Goal: Information Seeking & Learning: Learn about a topic

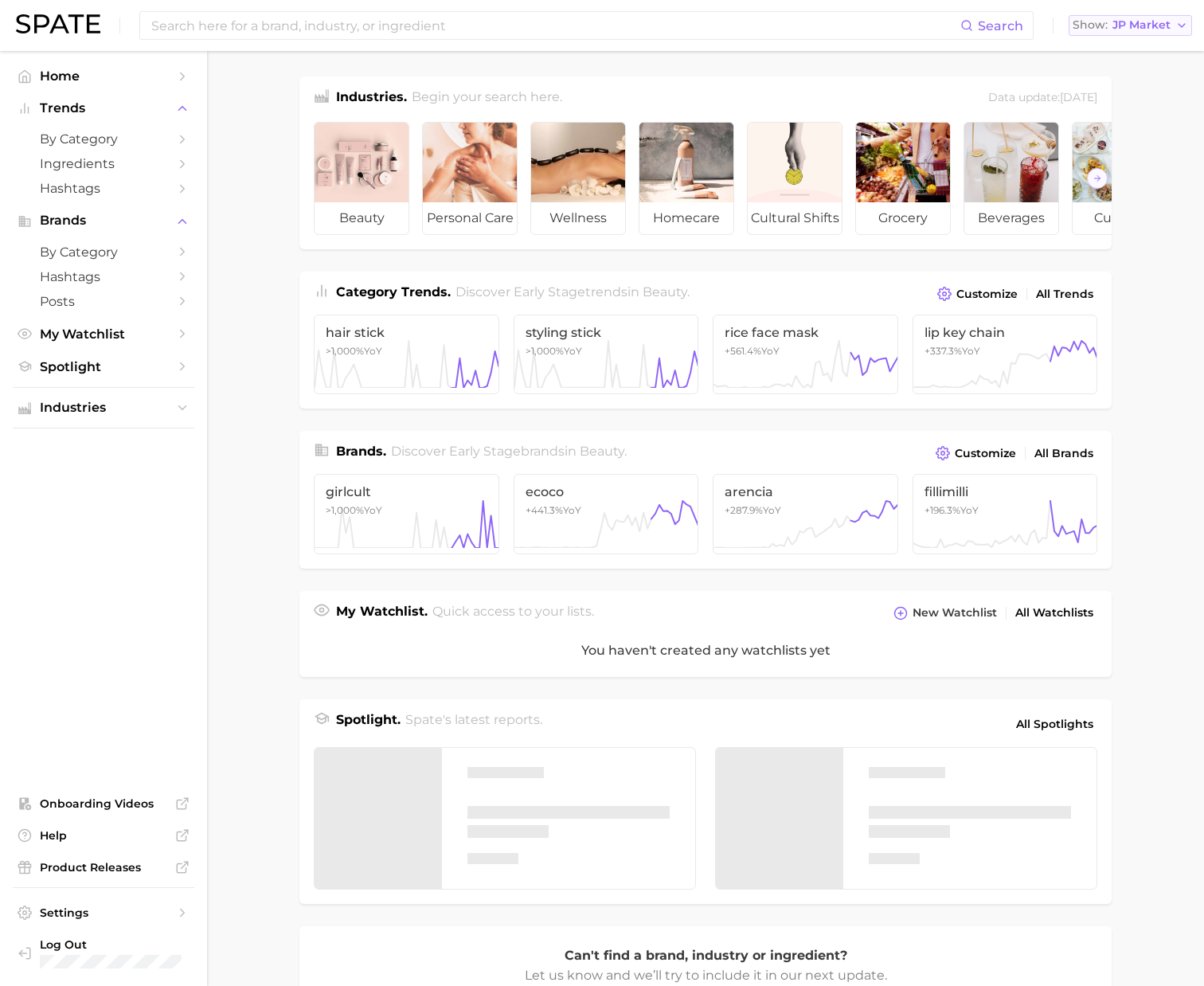
click at [1119, 23] on span "JP Market" at bounding box center [1141, 25] width 58 height 9
drag, startPoint x: 1113, startPoint y: 45, endPoint x: 818, endPoint y: 38, distance: 295.1
click at [1106, 46] on span "[GEOGRAPHIC_DATA]" at bounding box center [1139, 51] width 124 height 14
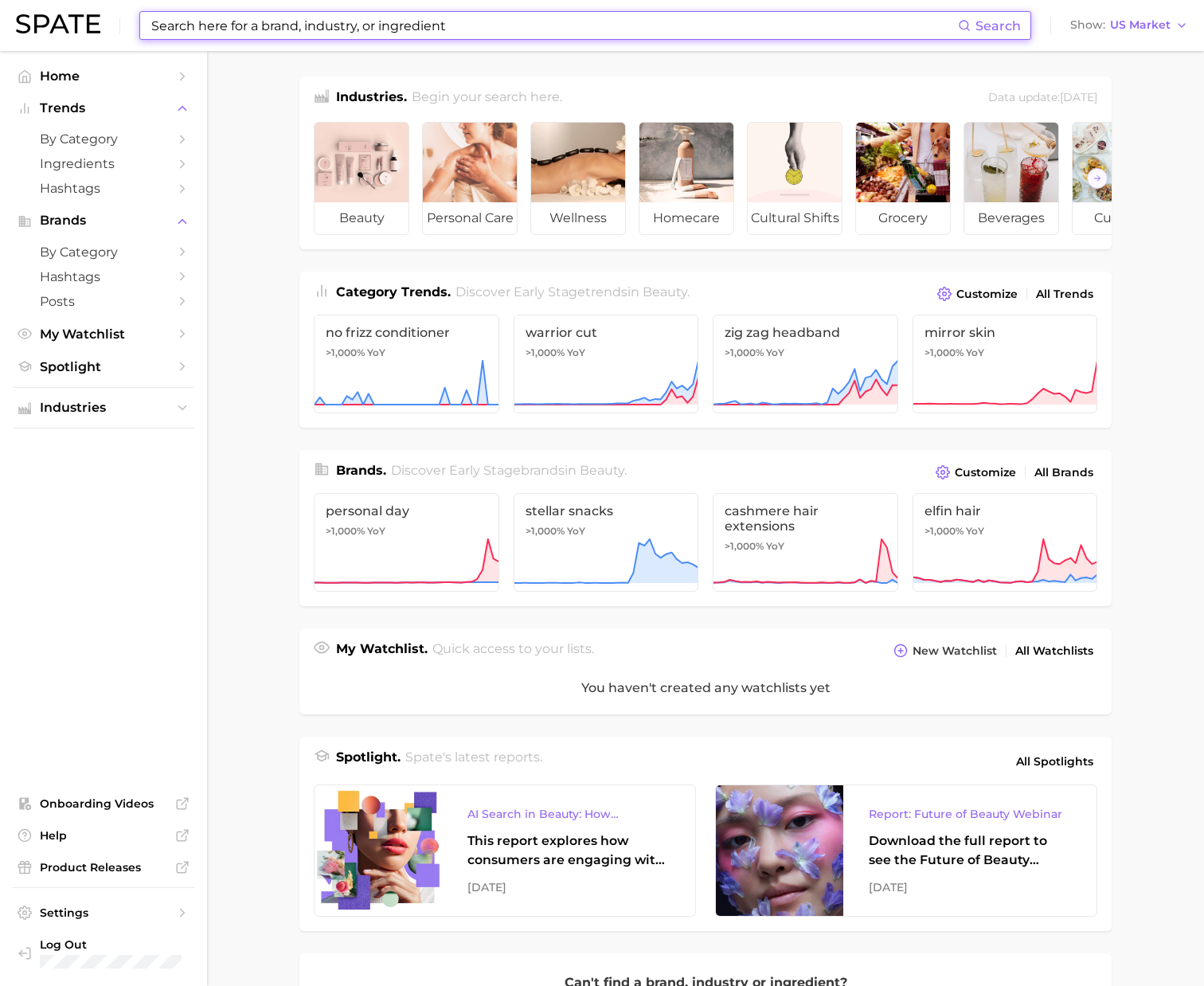
click at [794, 29] on input at bounding box center [554, 26] width 809 height 27
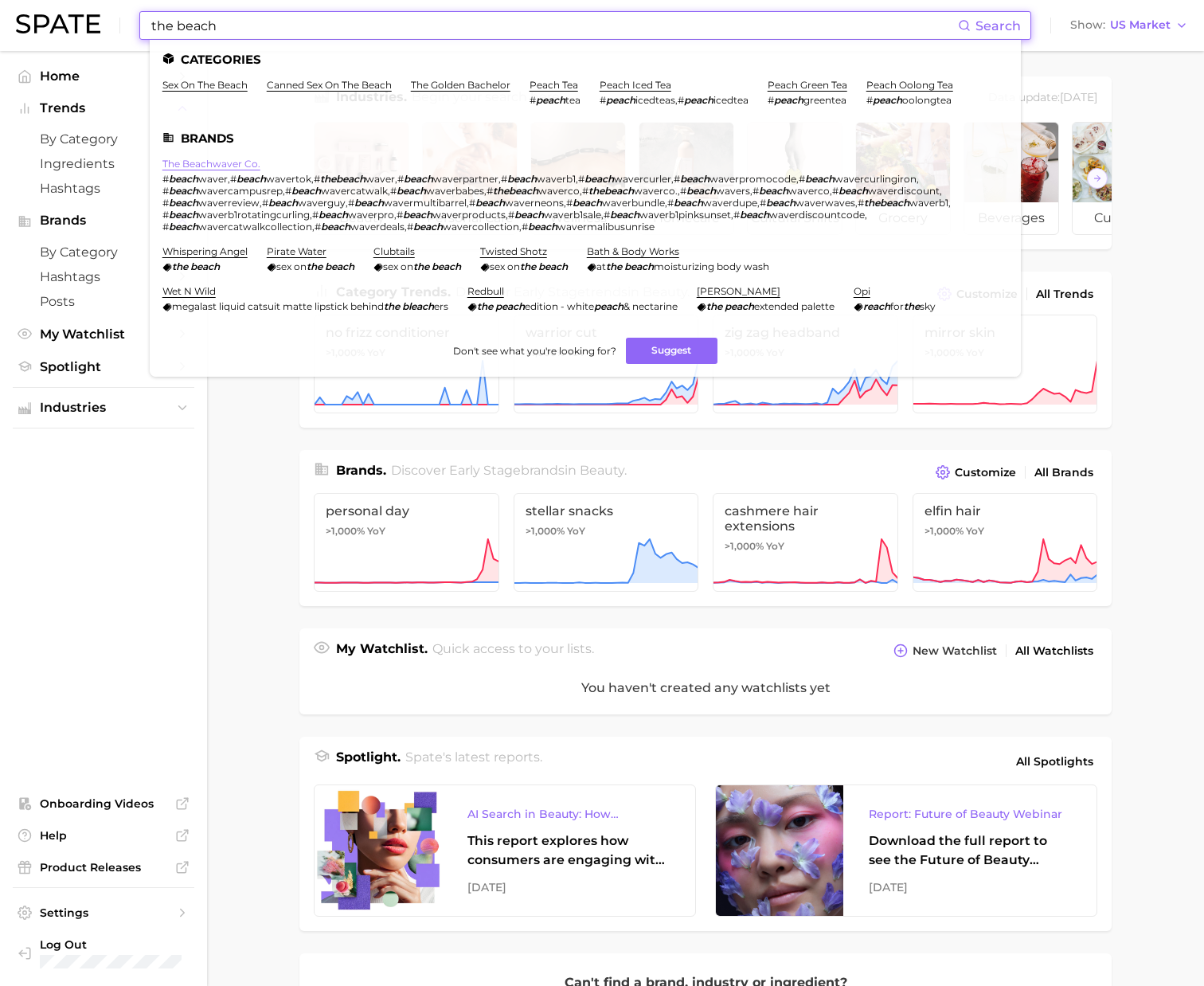
type input "the beach"
click at [230, 166] on link "the beachwaver co." at bounding box center [211, 163] width 98 height 12
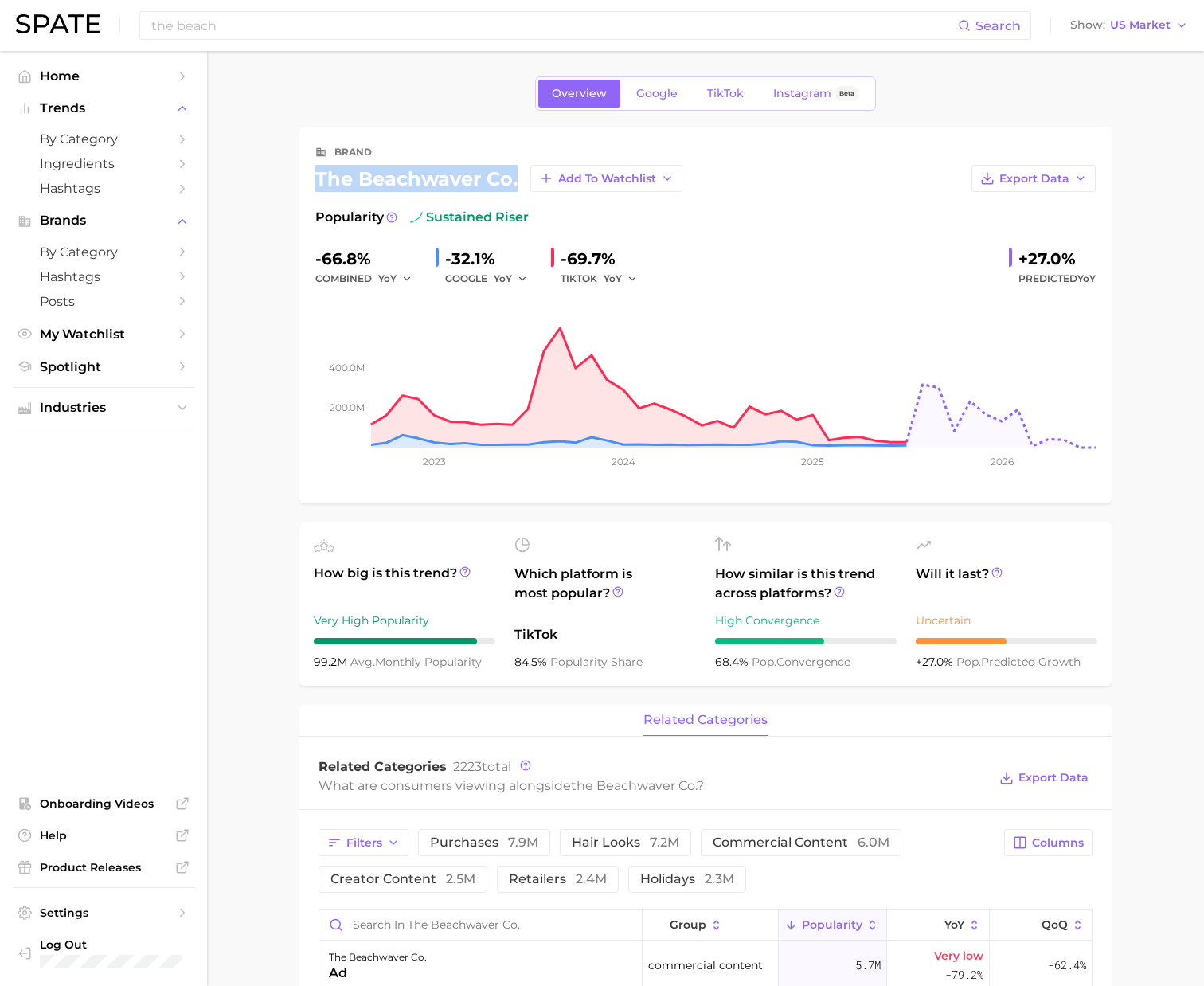
drag, startPoint x: 317, startPoint y: 179, endPoint x: 517, endPoint y: 183, distance: 200.0
click at [517, 183] on div "the beachwaver co. Add to Watchlist" at bounding box center [498, 178] width 367 height 27
copy div "the beachwaver co."
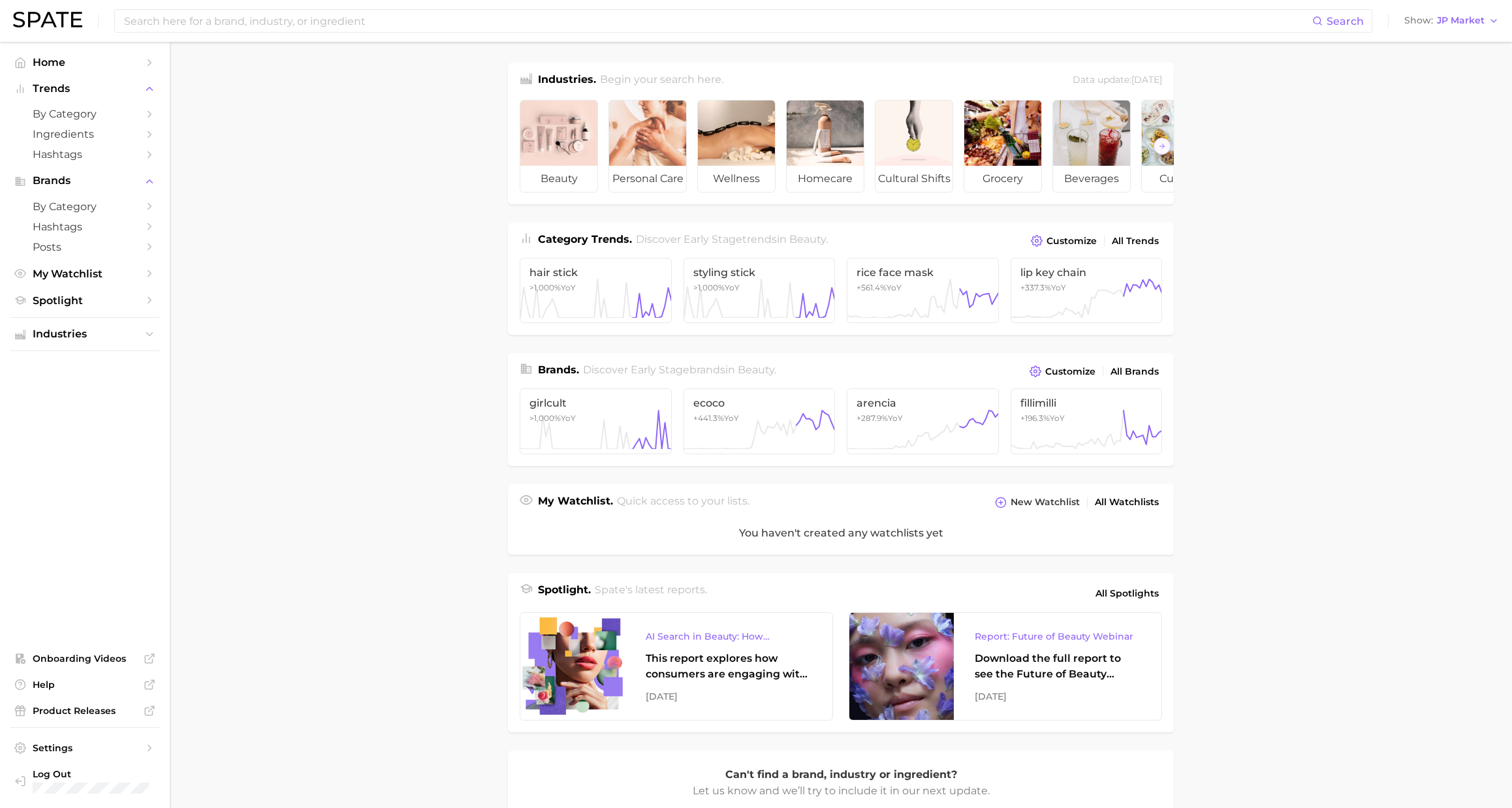
click at [1454, 30] on div "Search Show JP Market" at bounding box center [756, 20] width 1486 height 41
click at [1459, 23] on span "JP Market" at bounding box center [1461, 20] width 47 height 7
drag, startPoint x: 1452, startPoint y: 36, endPoint x: 1084, endPoint y: 41, distance: 368.0
click at [1450, 37] on span "[GEOGRAPHIC_DATA]" at bounding box center [1458, 41] width 101 height 11
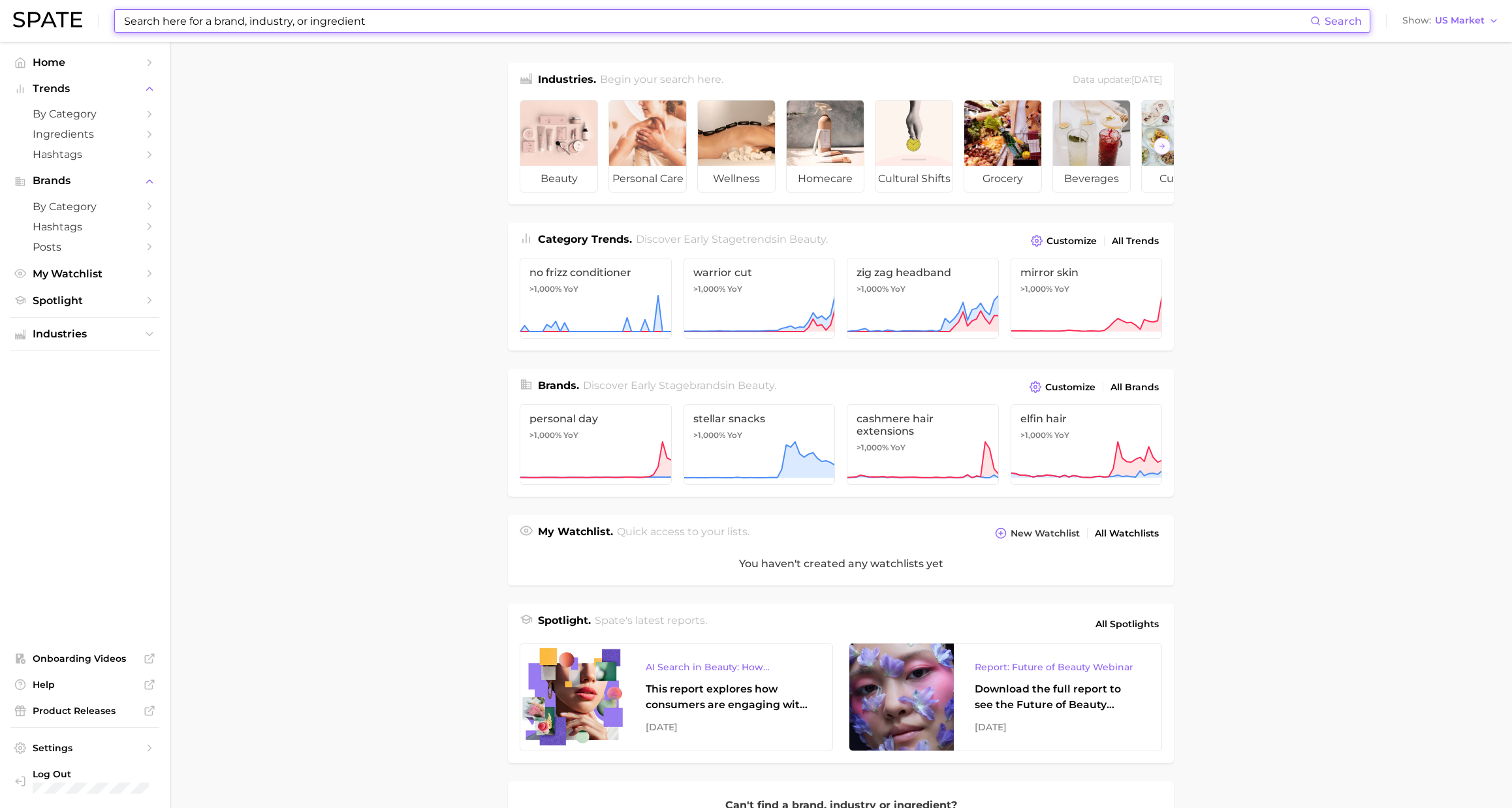
click at [881, 29] on input at bounding box center [716, 21] width 1187 height 22
paste input "no makeup makeup"
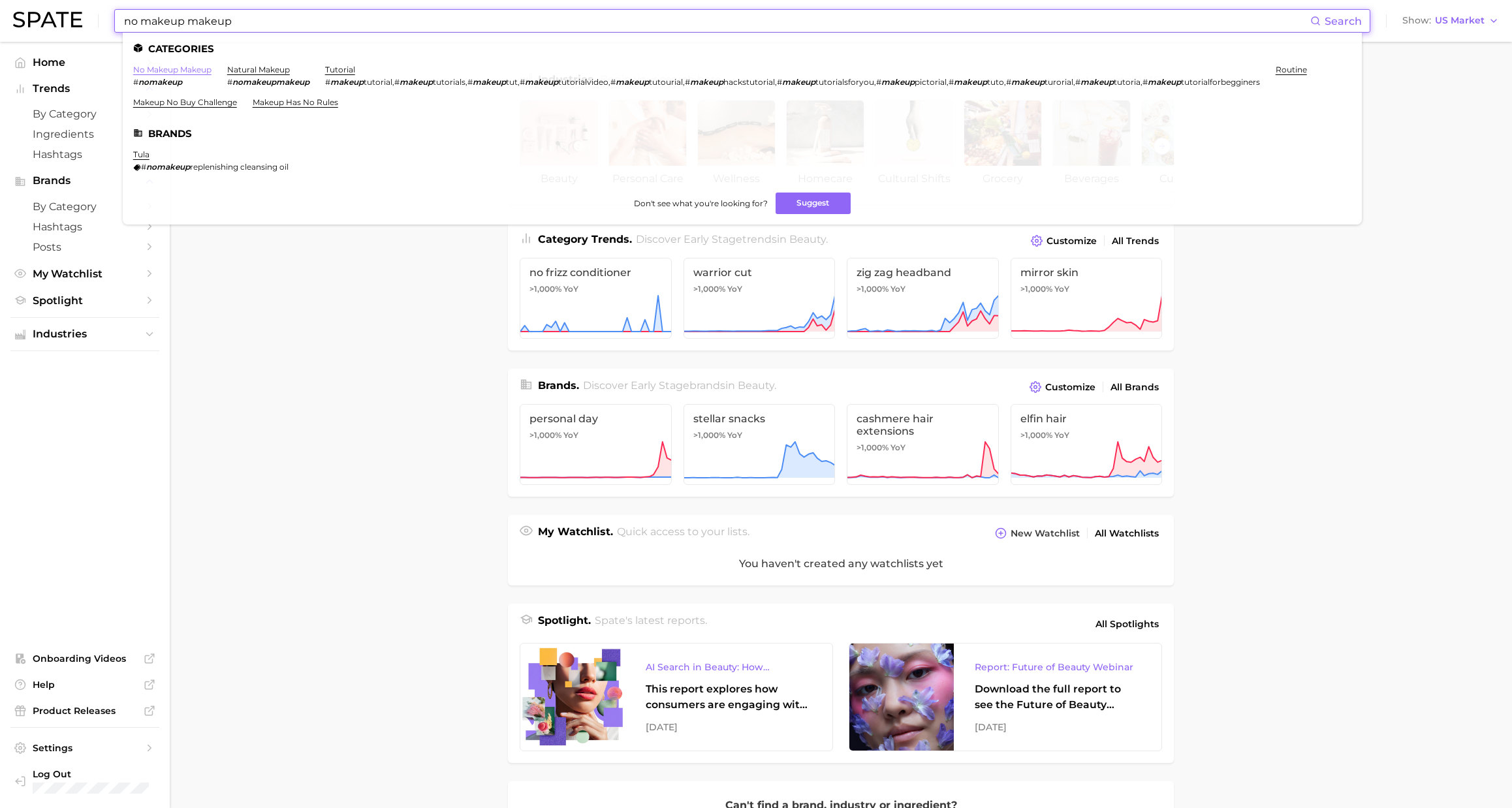
type input "no makeup makeup"
click at [169, 71] on link "no makeup makeup" at bounding box center [172, 69] width 78 height 10
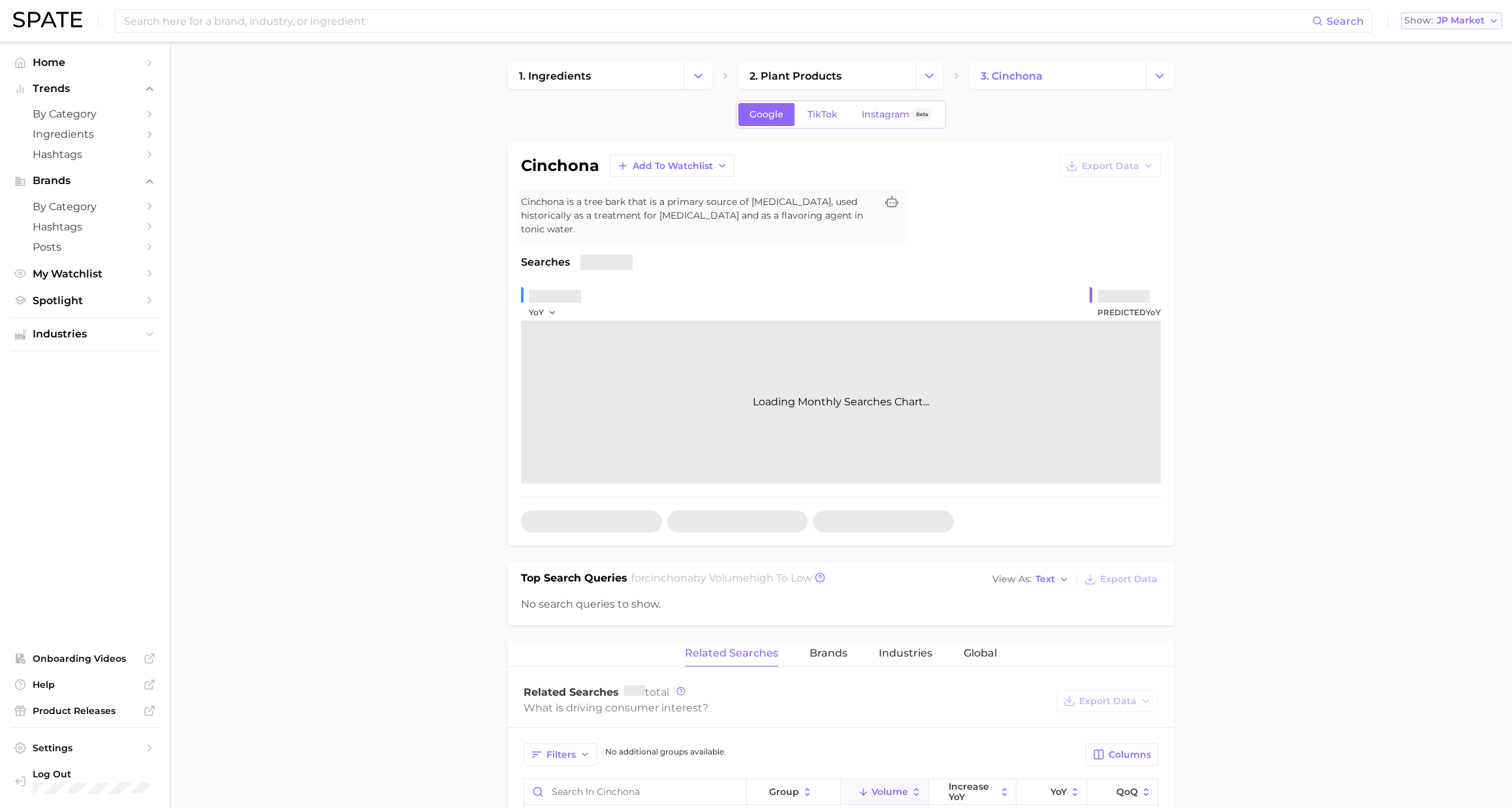
click at [1434, 28] on button "Show JP Market" at bounding box center [1451, 21] width 101 height 17
click at [1442, 38] on span "United States" at bounding box center [1458, 41] width 101 height 11
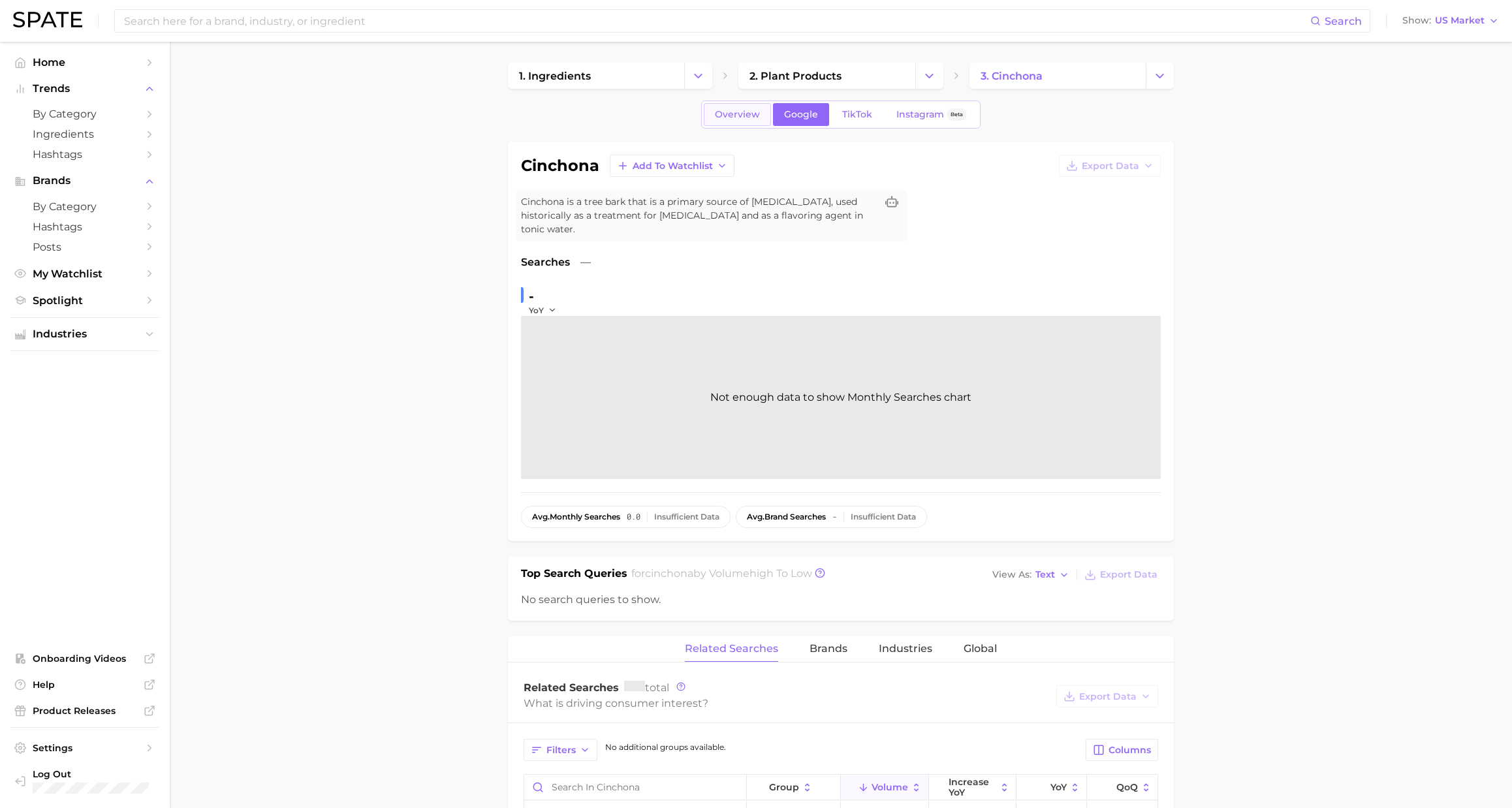
click at [744, 117] on span "Overview" at bounding box center [737, 114] width 45 height 11
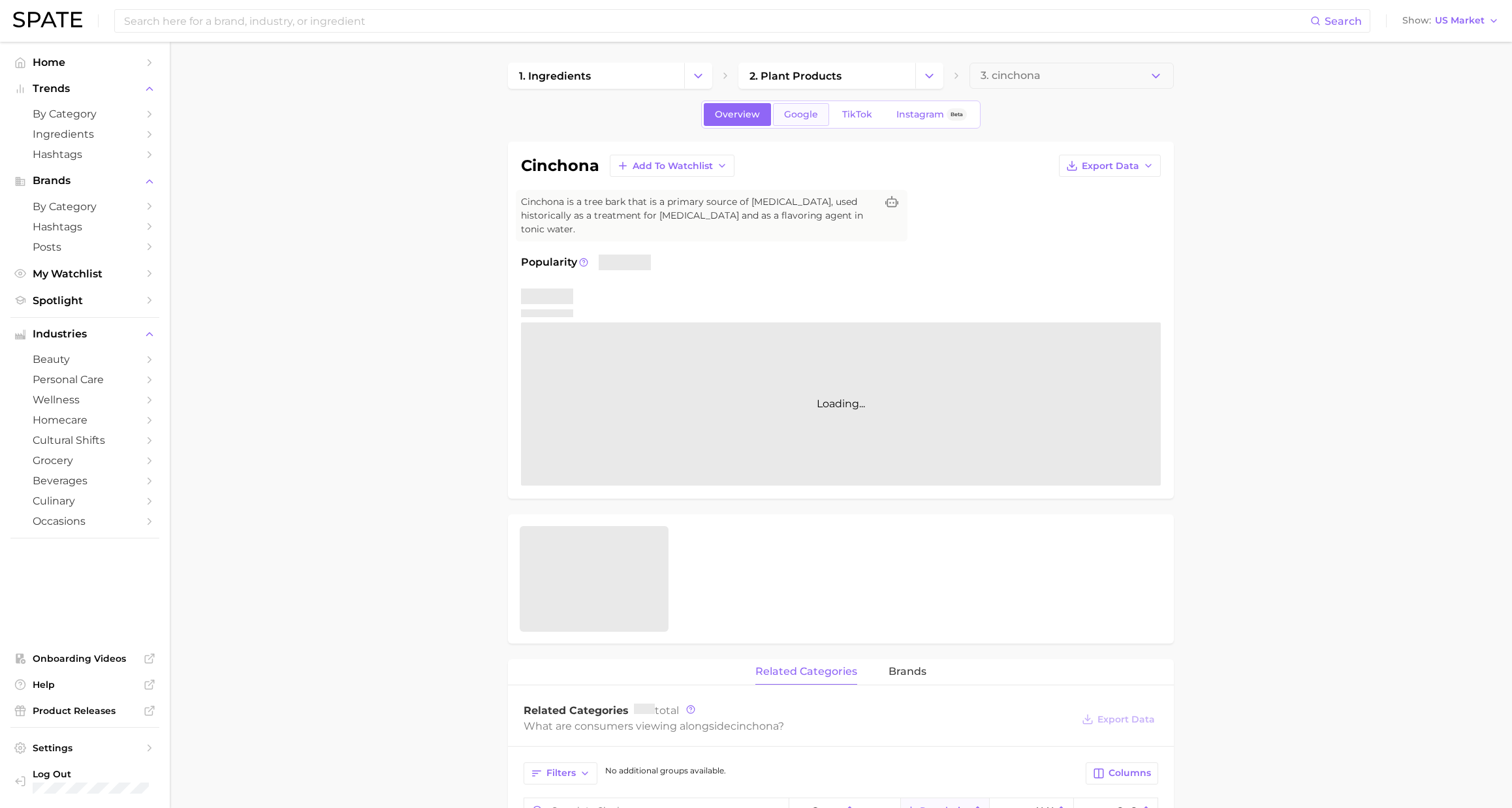
click at [800, 113] on span "Google" at bounding box center [801, 114] width 34 height 11
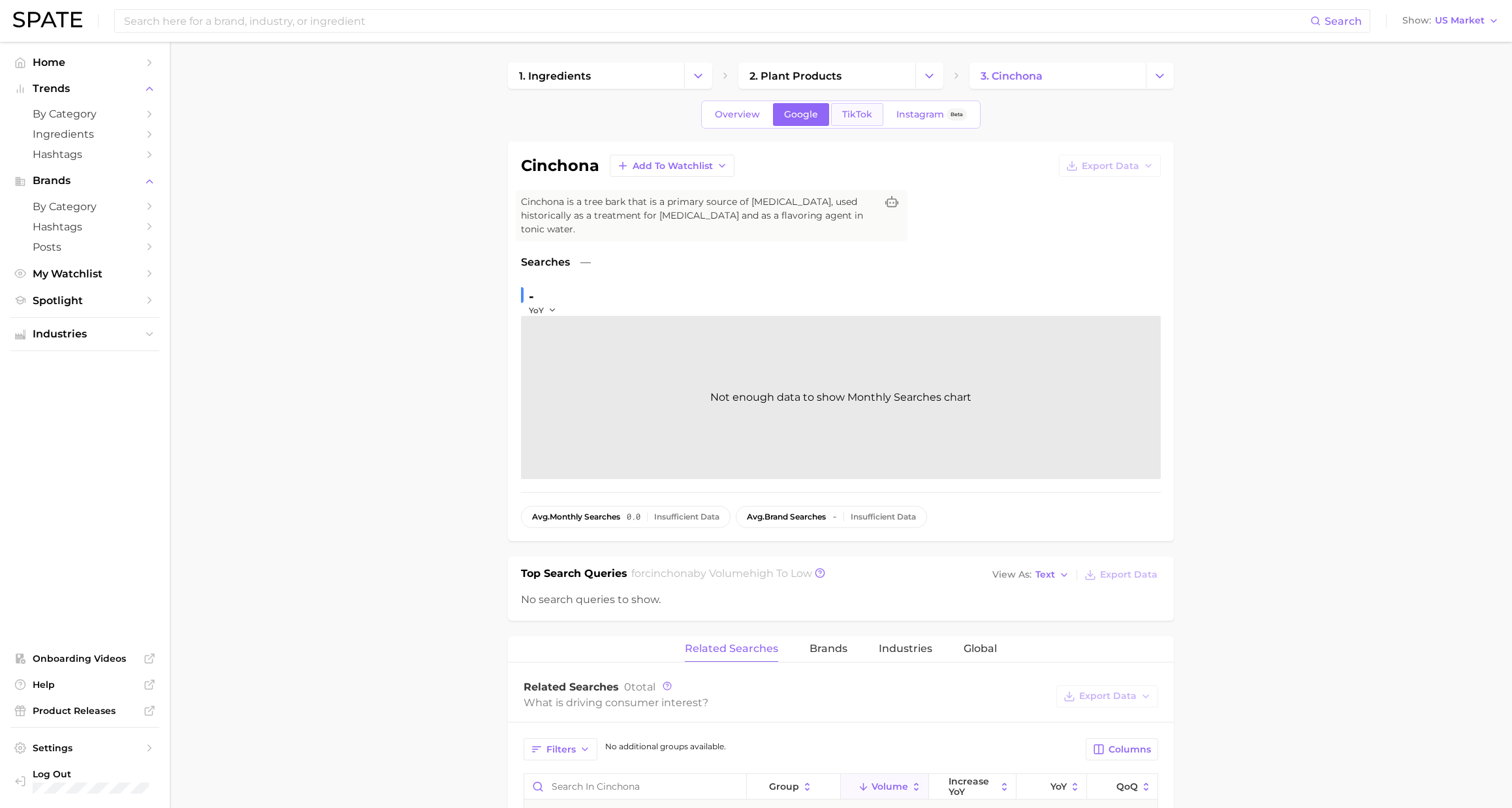
click at [860, 119] on span "TikTok" at bounding box center [857, 114] width 30 height 11
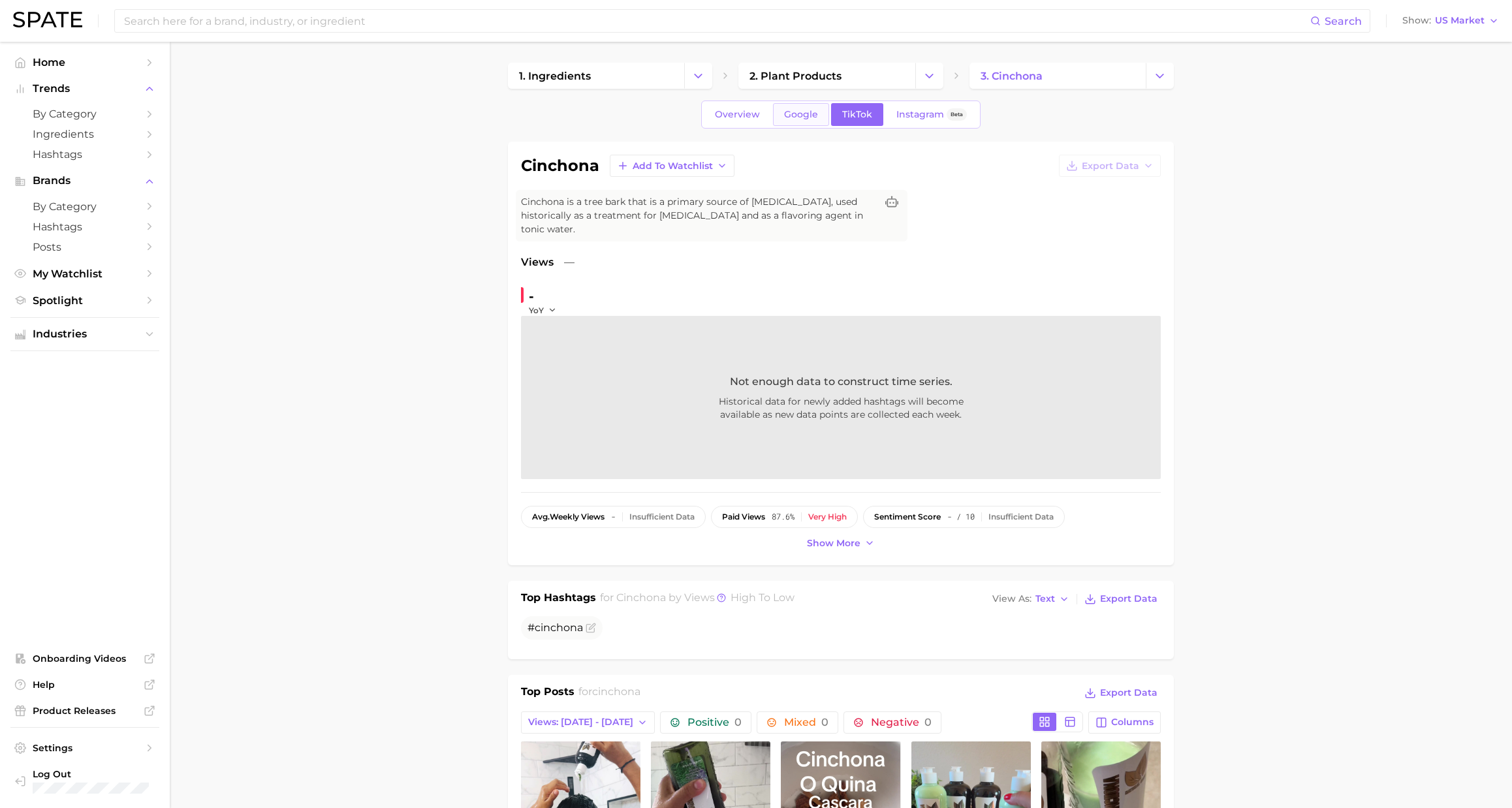
click at [798, 115] on span "Google" at bounding box center [801, 114] width 34 height 11
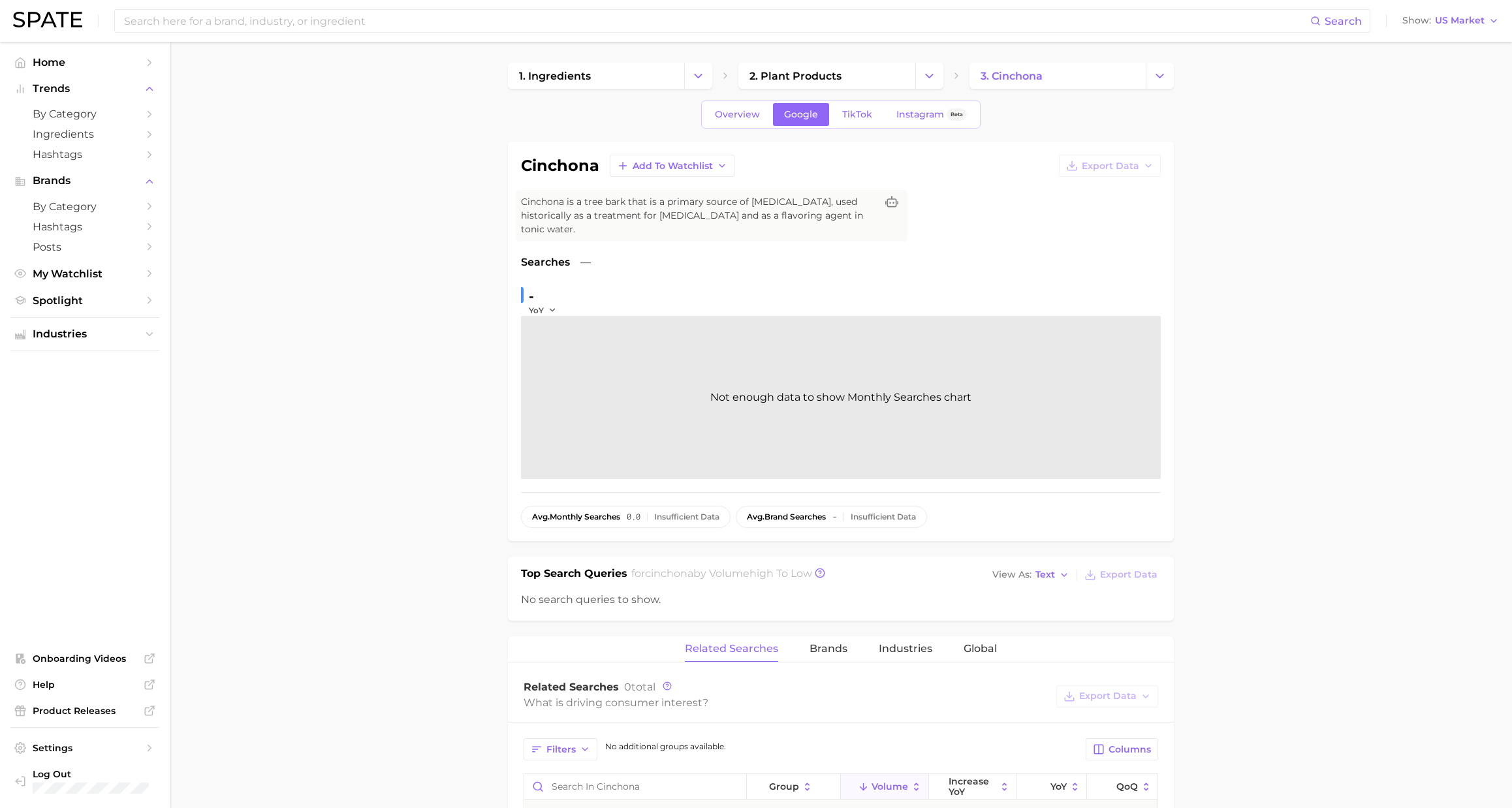
click at [552, 173] on h1 "cinchona" at bounding box center [560, 166] width 78 height 16
copy h1 "cinchona"
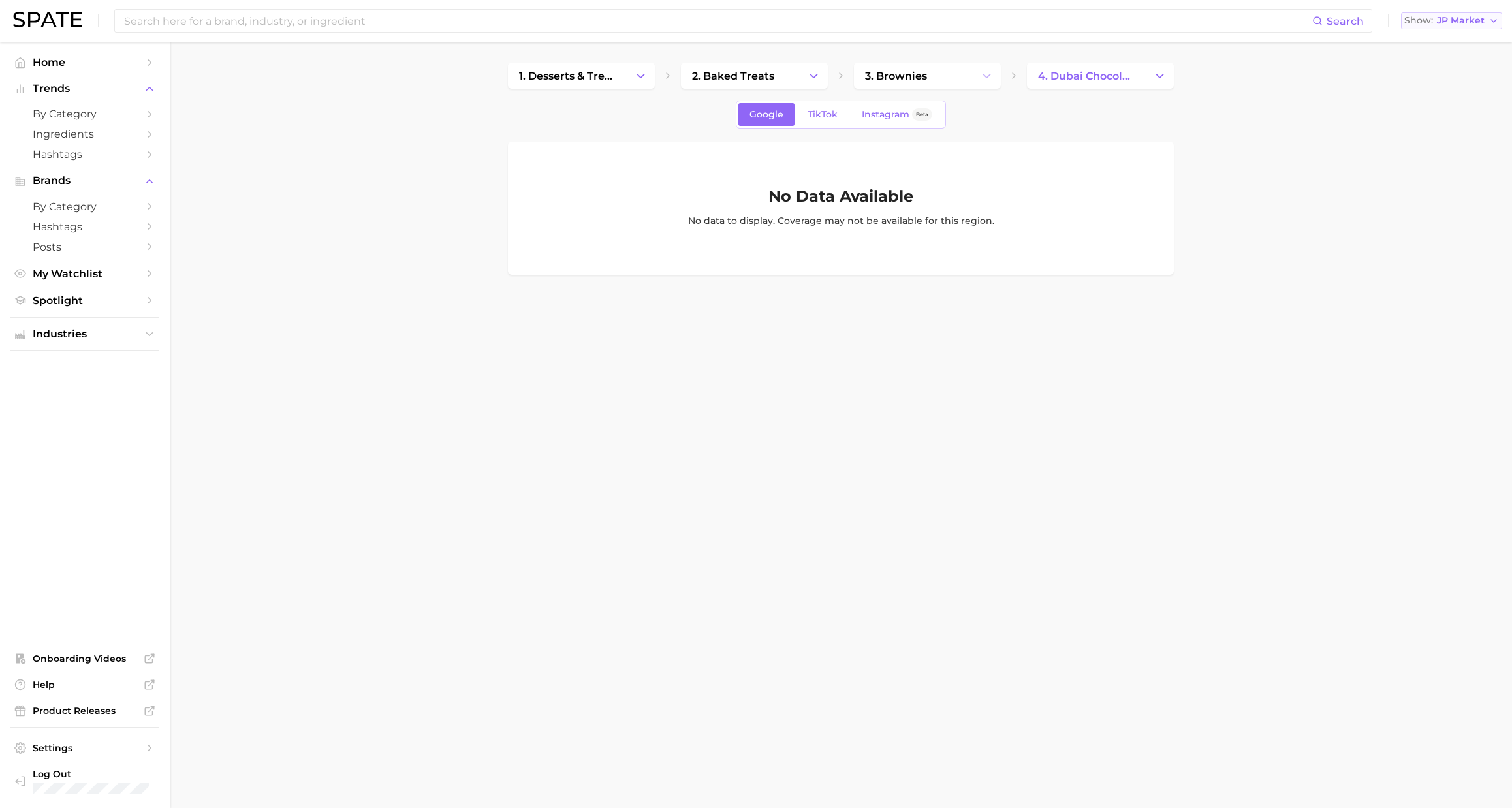
click at [1449, 21] on span "JP Market" at bounding box center [1461, 20] width 47 height 7
click at [1454, 36] on button "United States" at bounding box center [1457, 43] width 114 height 24
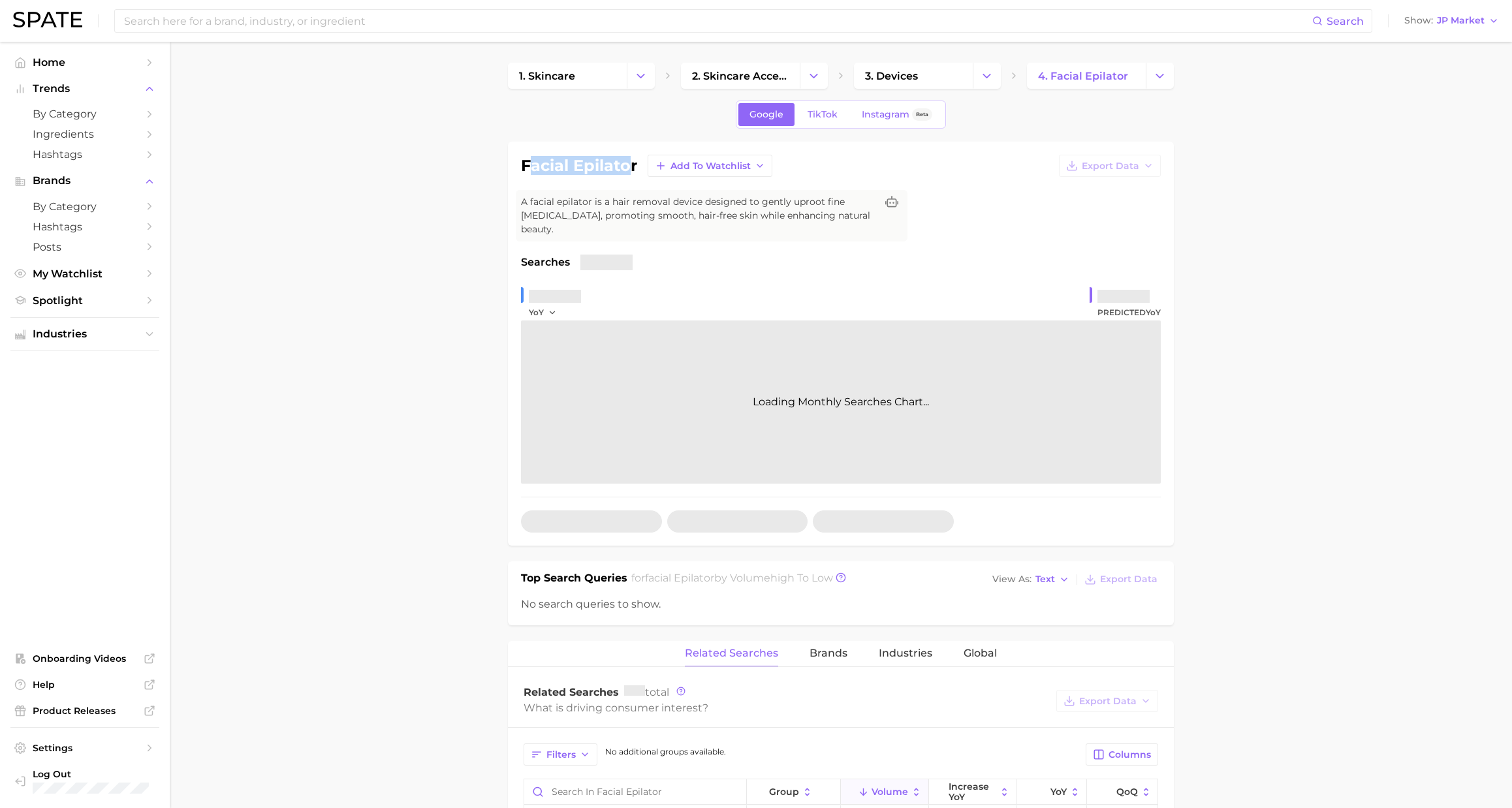
drag, startPoint x: 526, startPoint y: 163, endPoint x: 628, endPoint y: 163, distance: 102.0
click at [627, 163] on h1 "facial epilator" at bounding box center [579, 166] width 116 height 16
drag, startPoint x: 634, startPoint y: 163, endPoint x: 520, endPoint y: 159, distance: 114.1
click at [520, 164] on div "facial epilator Add to Watchlist Export Data A facial epilator is a hair remova…" at bounding box center [841, 343] width 666 height 404
copy h1 "facial epilator"
